Goal: Task Accomplishment & Management: Manage account settings

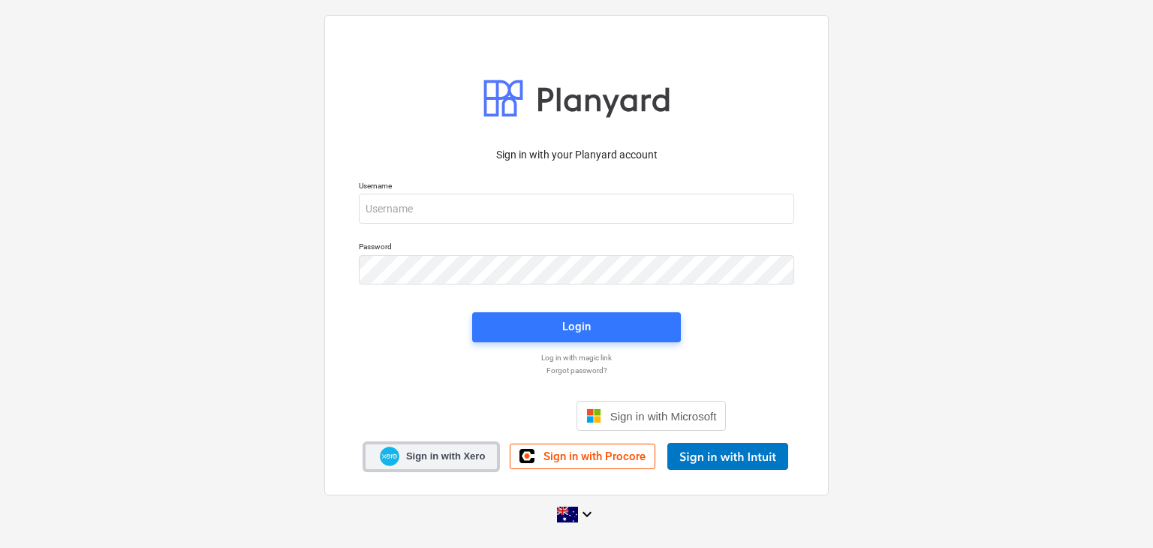
click at [433, 459] on span "Sign in with Xero" at bounding box center [445, 456] width 79 height 14
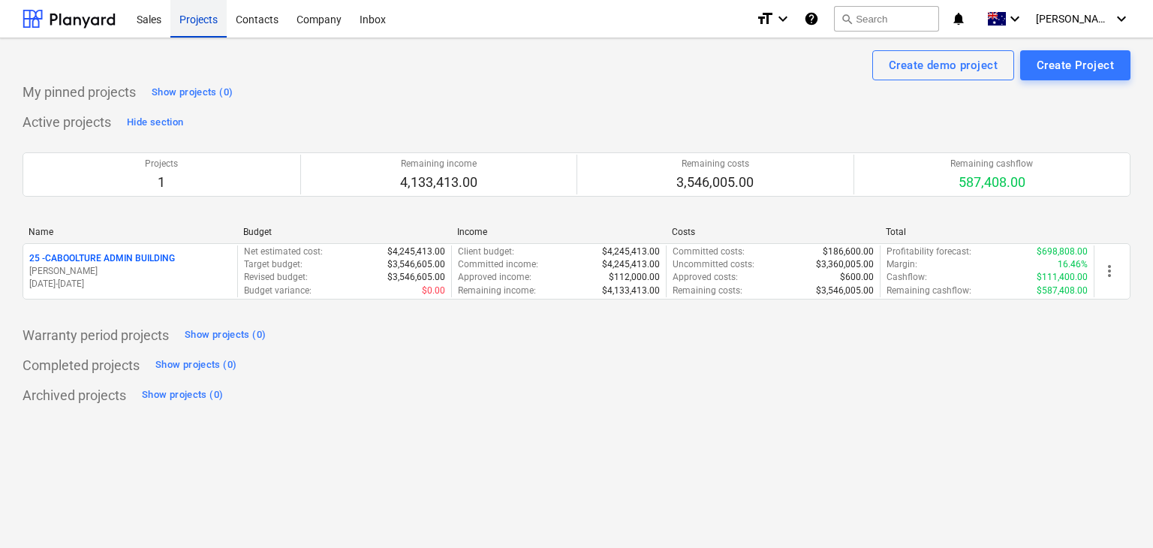
click at [210, 24] on div "Projects" at bounding box center [198, 18] width 56 height 38
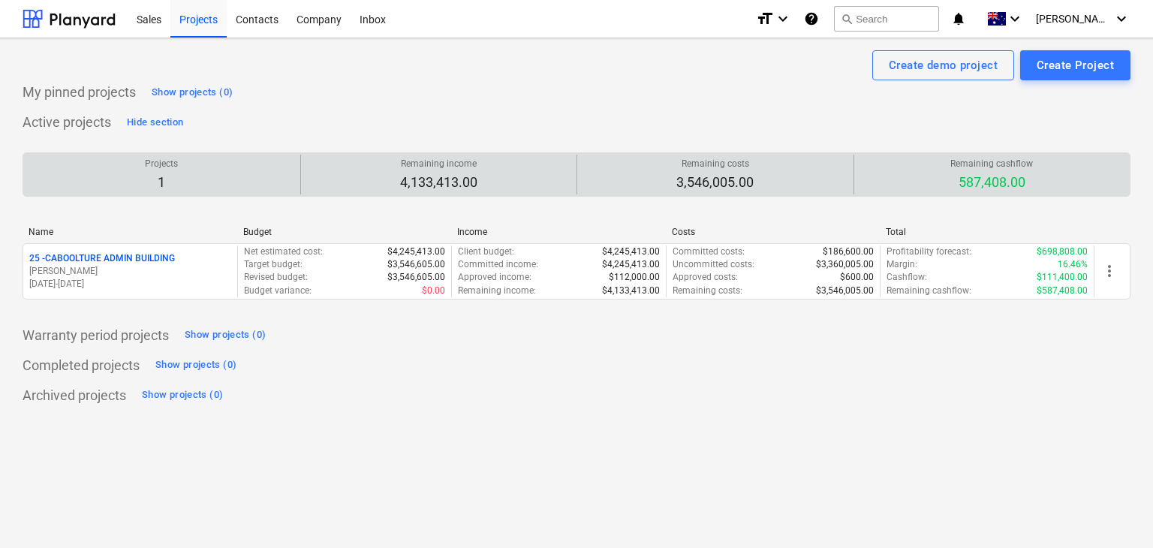
click at [312, 179] on div "Remaining income 4,133,413.00" at bounding box center [439, 175] width 264 height 40
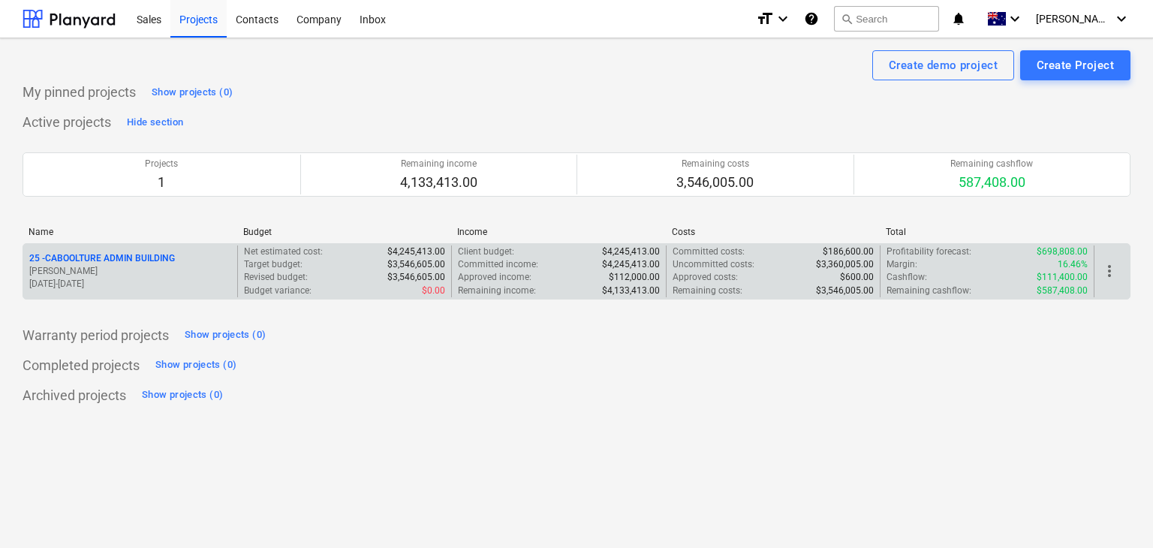
click at [173, 268] on p "[PERSON_NAME]" at bounding box center [130, 271] width 202 height 13
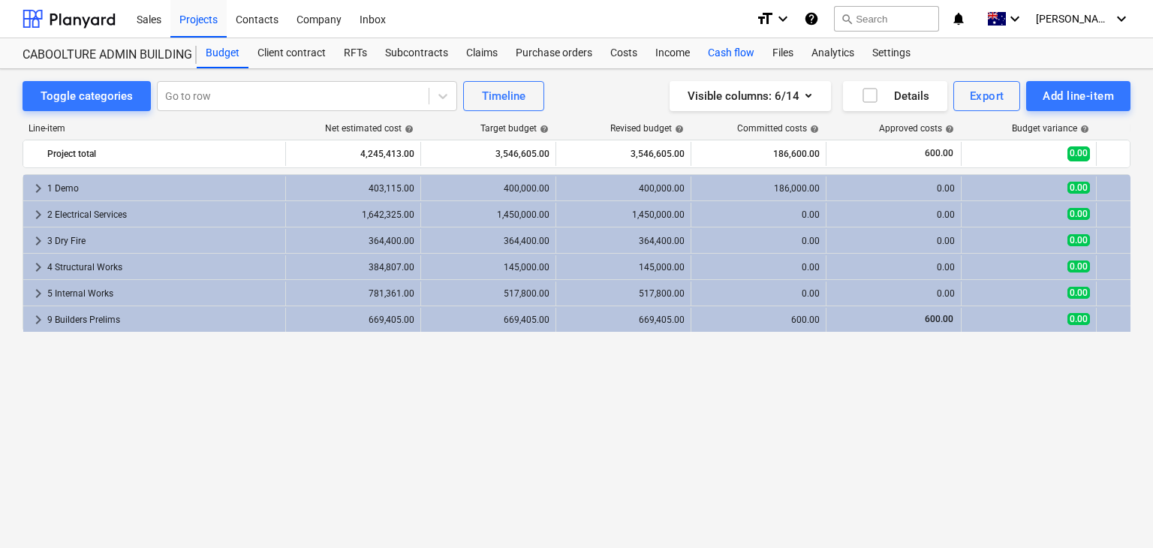
click at [723, 46] on div "Cash flow" at bounding box center [731, 53] width 65 height 30
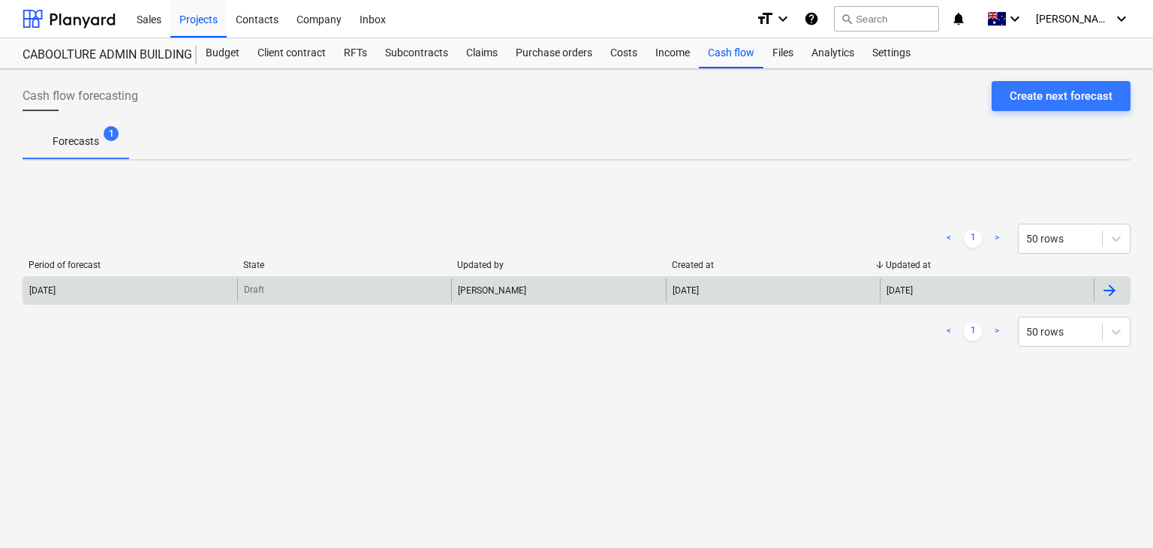
click at [204, 292] on div "[DATE]" at bounding box center [130, 290] width 214 height 24
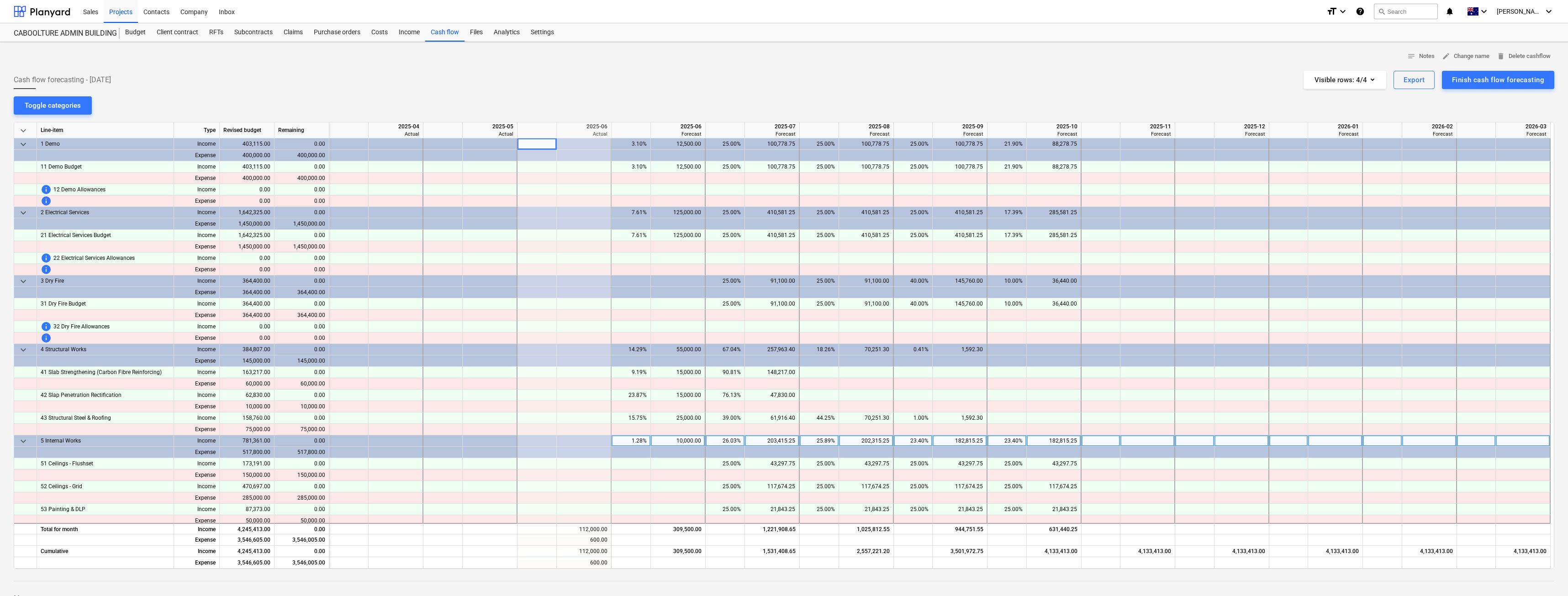
click at [18, 333] on div "keyboard_arrow_down" at bounding box center [26, 441] width 23 height 12
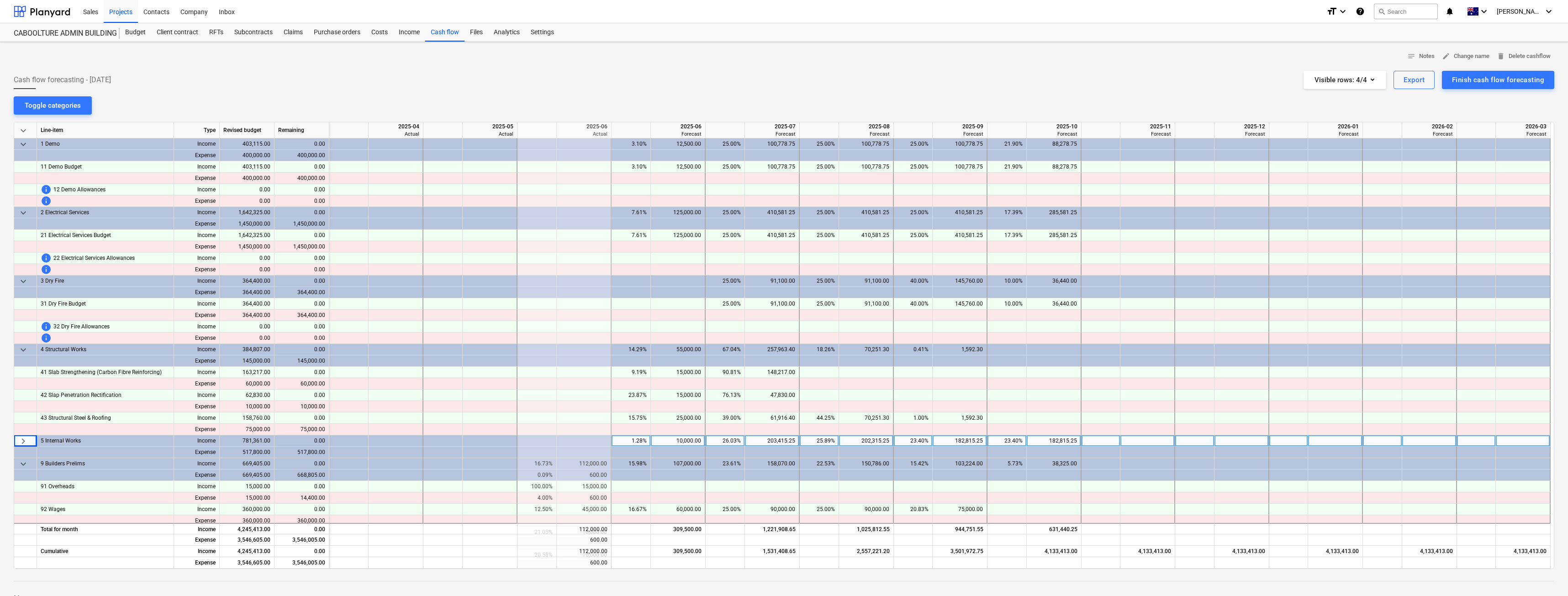
click at [18, 333] on span "keyboard_arrow_right" at bounding box center [23, 441] width 11 height 11
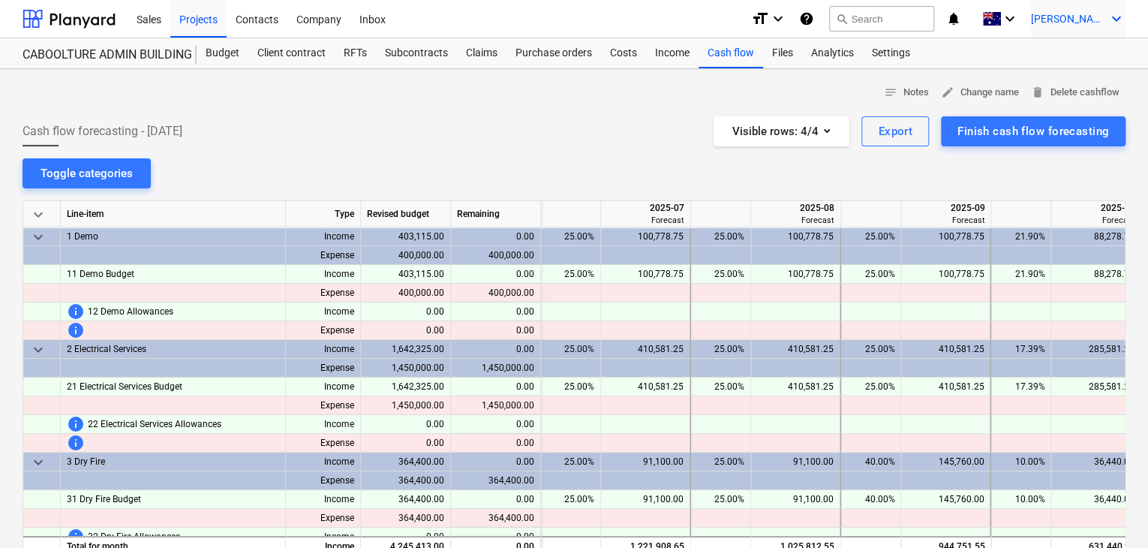
click at [1110, 19] on icon "keyboard_arrow_down" at bounding box center [1117, 19] width 18 height 18
drag, startPoint x: 1099, startPoint y: 81, endPoint x: 1019, endPoint y: 67, distance: 81.5
click at [1099, 81] on div "Log out" at bounding box center [1081, 83] width 90 height 24
